Goal: Find contact information: Find contact information

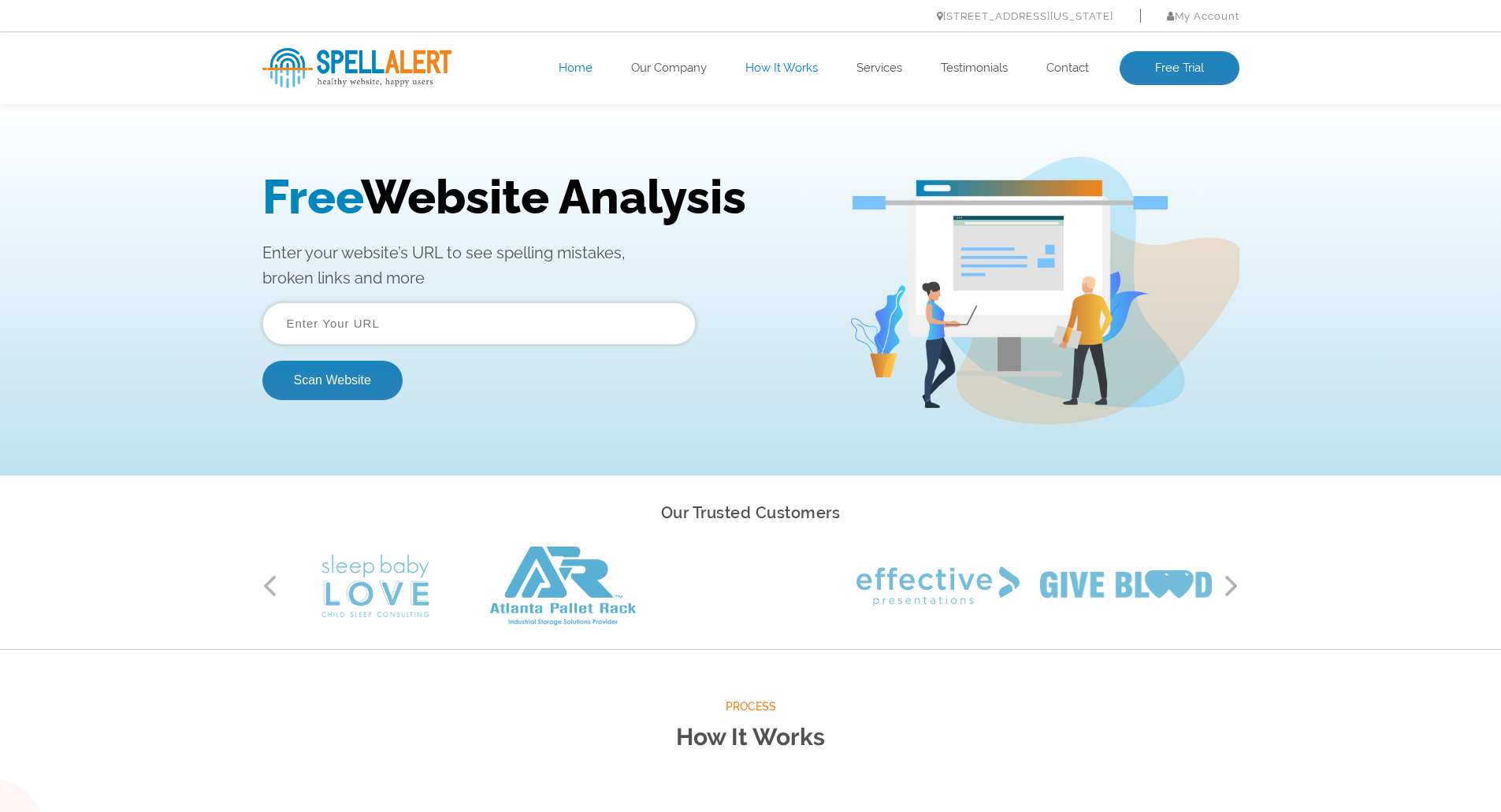
click at [769, 65] on link "How It Works" at bounding box center [781, 68] width 72 height 16
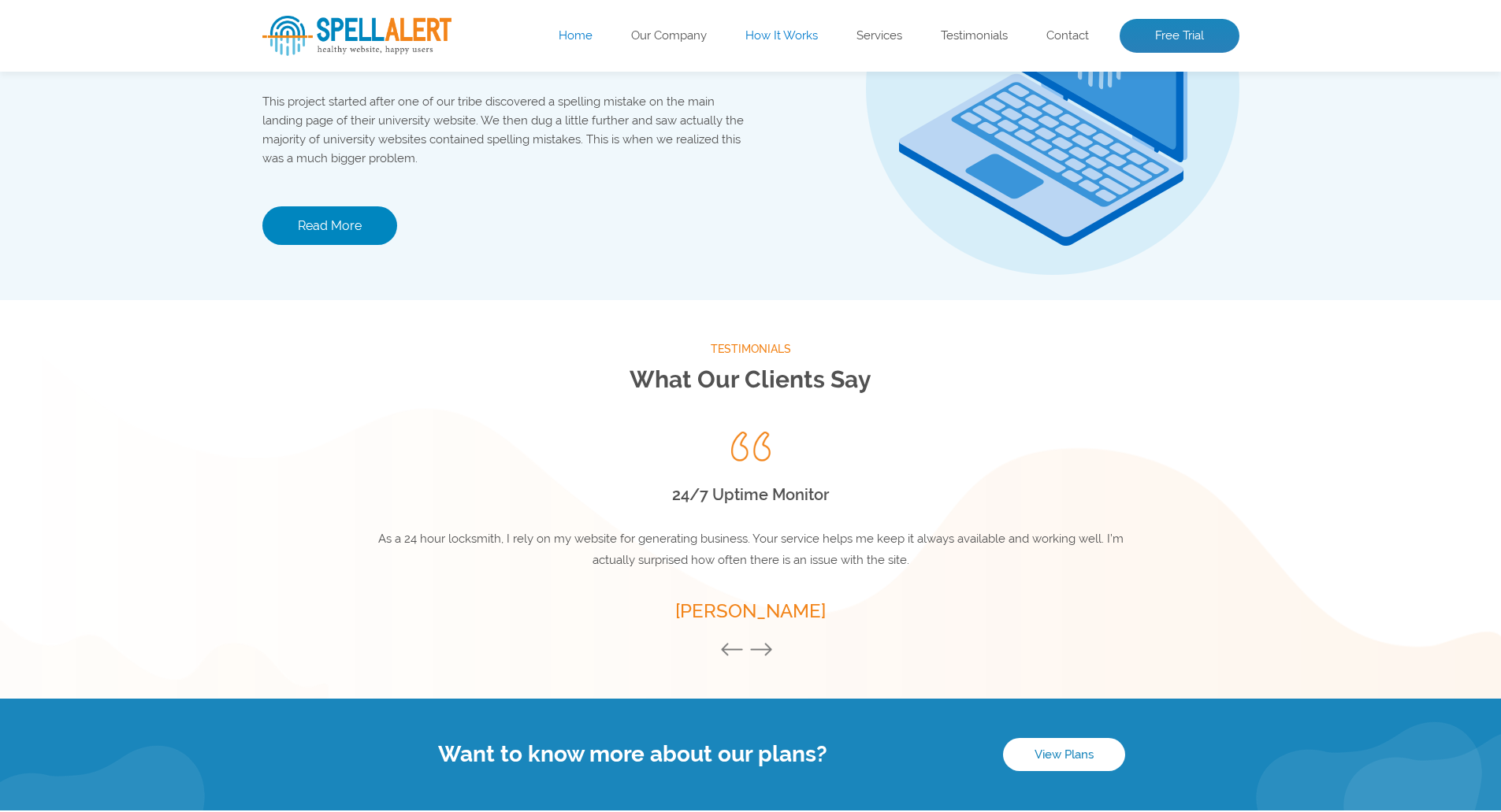
scroll to position [2027, 0]
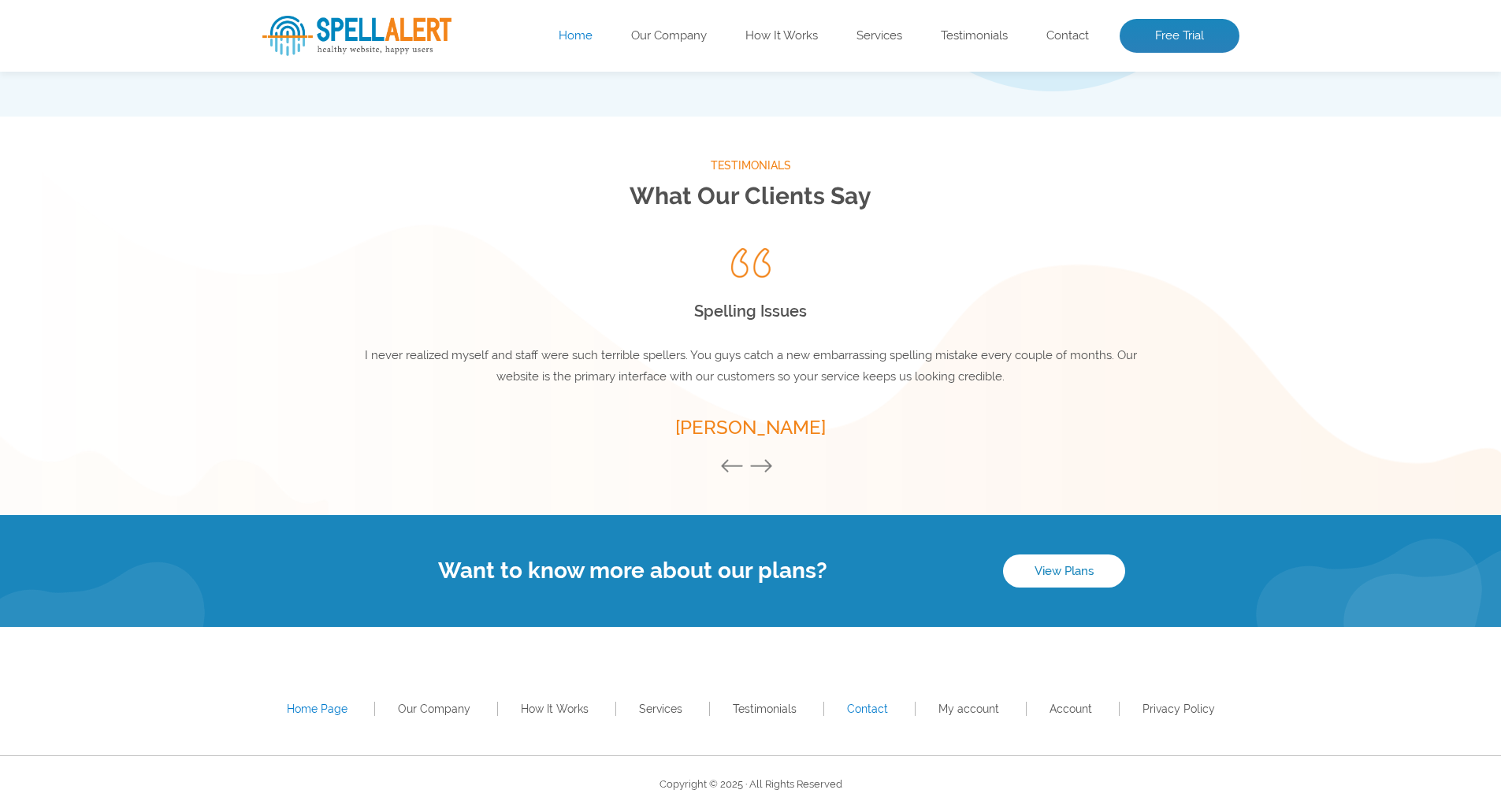
click at [876, 706] on link "Contact" at bounding box center [868, 709] width 41 height 13
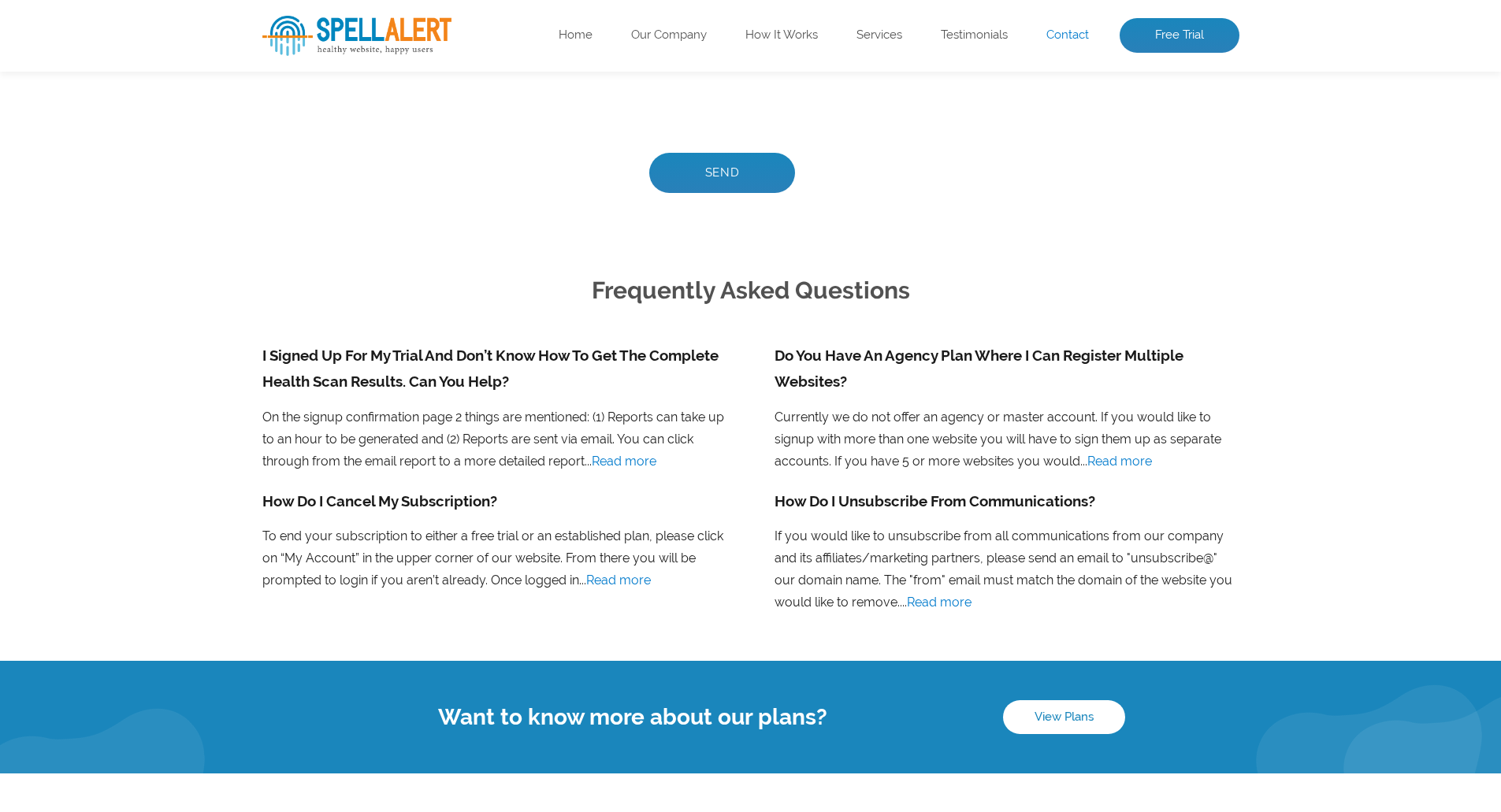
scroll to position [1126, 0]
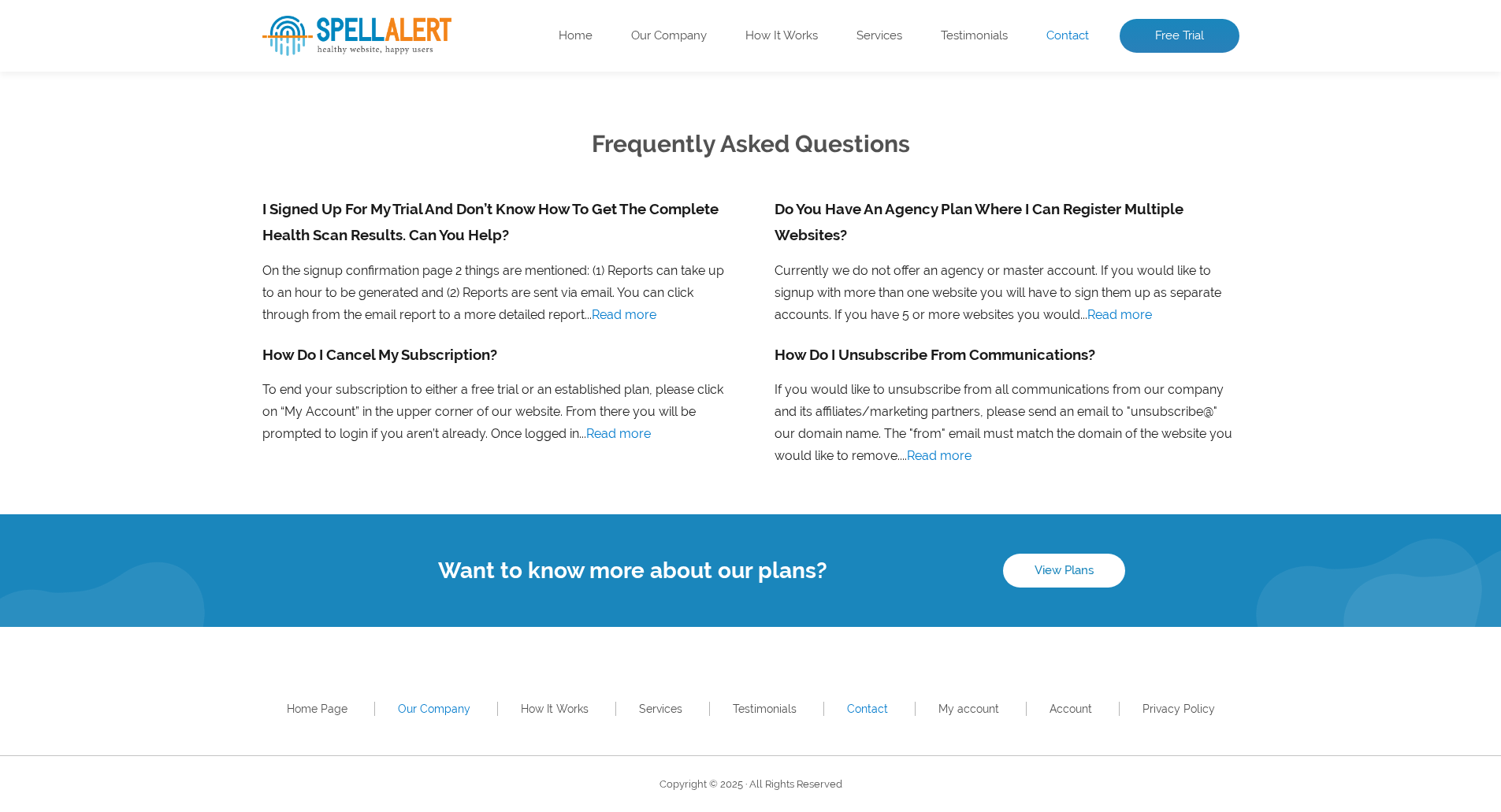
click at [463, 705] on link "Our Company" at bounding box center [434, 709] width 72 height 13
